Goal: Task Accomplishment & Management: Manage account settings

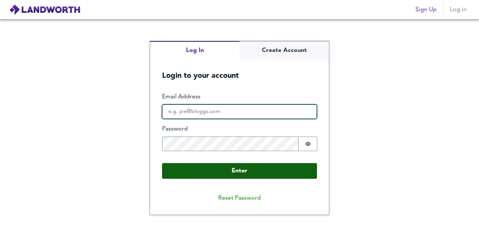
type input "[EMAIL_ADDRESS][DOMAIN_NAME]"
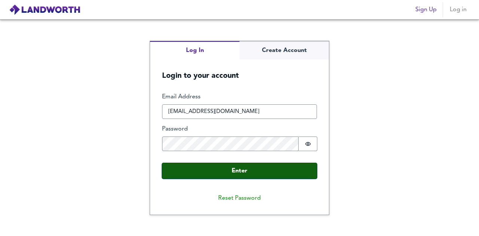
click at [240, 172] on button "Enter" at bounding box center [239, 171] width 155 height 16
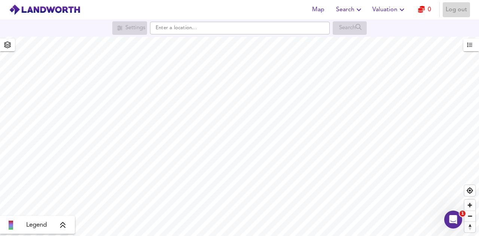
click at [447, 10] on span "Log out" at bounding box center [456, 9] width 21 height 10
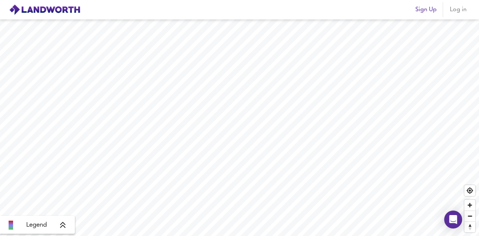
drag, startPoint x: 464, startPoint y: 8, endPoint x: 457, endPoint y: 18, distance: 12.7
click at [464, 8] on span "Log in" at bounding box center [458, 9] width 18 height 10
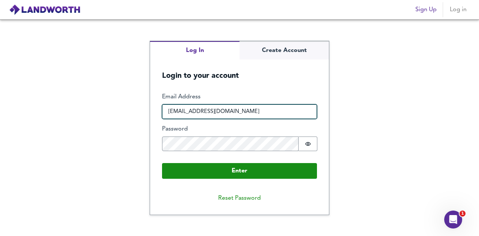
click at [272, 116] on input "[EMAIL_ADDRESS][DOMAIN_NAME]" at bounding box center [239, 111] width 155 height 15
type input "[EMAIL_ADDRESS][DOMAIN_NAME]"
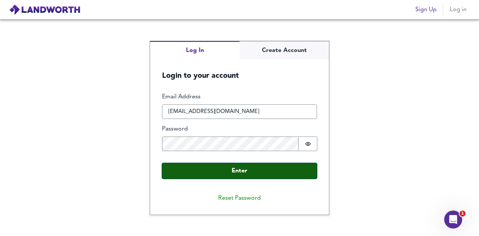
click at [260, 176] on button "Enter" at bounding box center [239, 171] width 155 height 16
